Goal: Task Accomplishment & Management: Use online tool/utility

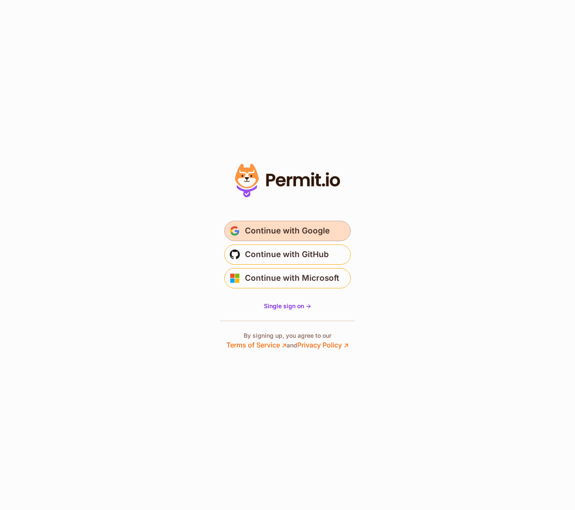
click at [287, 231] on span "Continue with Google" at bounding box center [287, 231] width 85 height 14
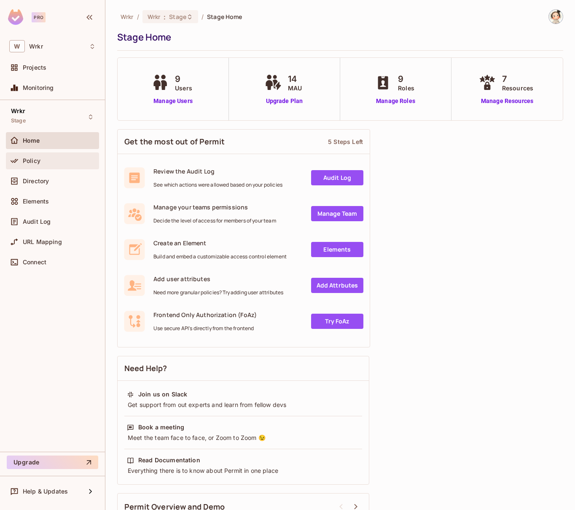
click at [46, 161] on div "Policy" at bounding box center [59, 160] width 73 height 7
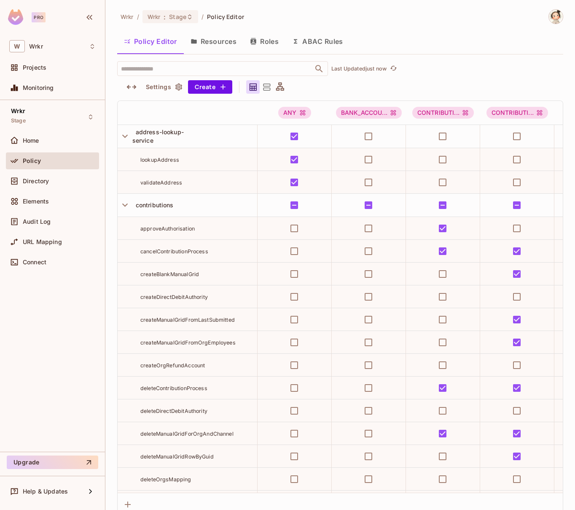
click at [222, 43] on button "Resources" at bounding box center [213, 41] width 59 height 21
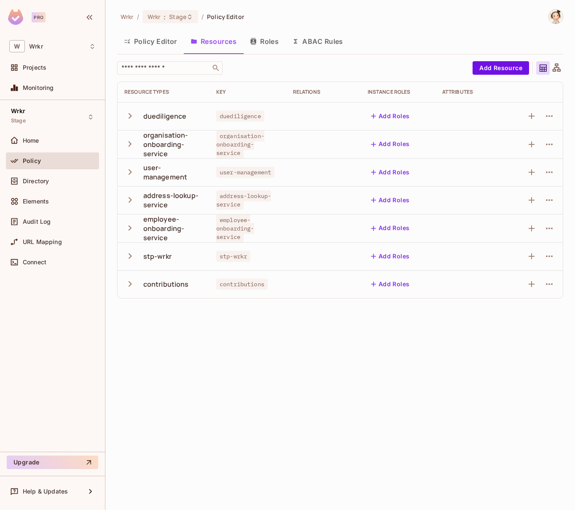
click at [155, 42] on button "Policy Editor" at bounding box center [150, 41] width 67 height 21
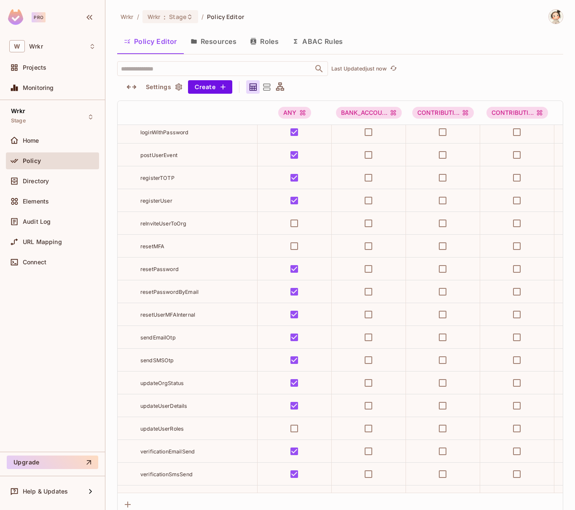
scroll to position [6812, 0]
